Goal: Task Accomplishment & Management: Use online tool/utility

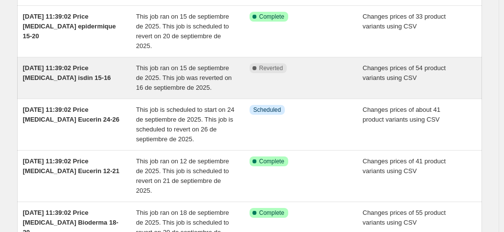
scroll to position [85, 0]
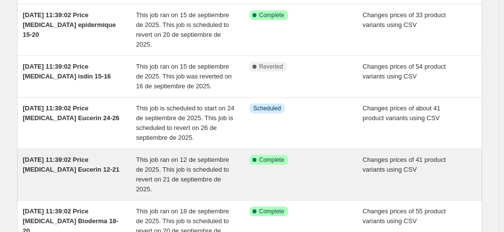
drag, startPoint x: 218, startPoint y: 176, endPoint x: 105, endPoint y: 171, distance: 113.2
click at [105, 171] on div "[DATE] 11:39:02 Price [MEDICAL_DATA] Eucerin 12-21" at bounding box center [80, 174] width 114 height 39
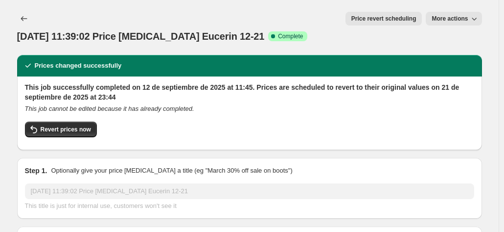
scroll to position [21, 0]
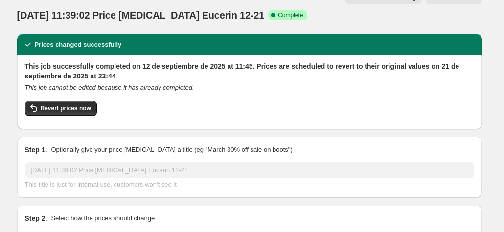
drag, startPoint x: 105, startPoint y: 171, endPoint x: 489, endPoint y: 121, distance: 387.4
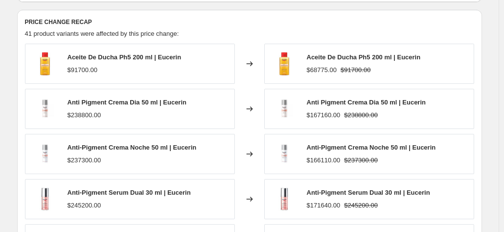
scroll to position [421, 0]
